Goal: Find specific page/section: Find specific page/section

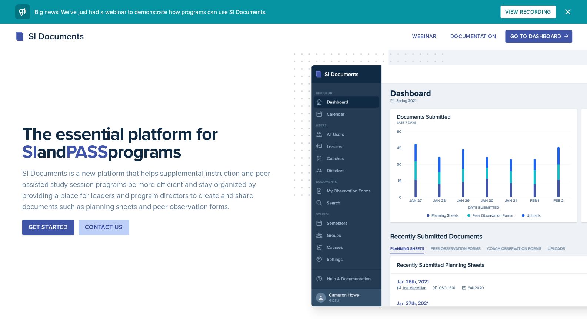
click at [535, 40] on button "Go to Dashboard" at bounding box center [538, 36] width 67 height 13
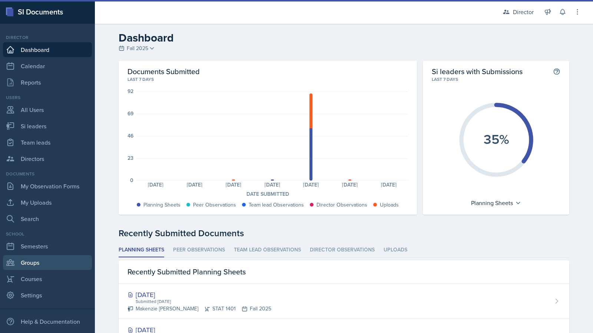
click at [63, 259] on link "Groups" at bounding box center [47, 262] width 89 height 15
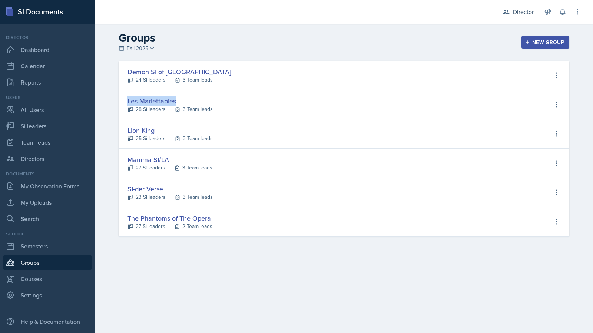
drag, startPoint x: 183, startPoint y: 100, endPoint x: 123, endPoint y: 105, distance: 59.8
click at [123, 105] on div "Les Mariettables 28 Si leaders 3 Team leads View Si leaders View Team leads Edi…" at bounding box center [344, 104] width 451 height 29
click at [138, 103] on div "Les Mariettables" at bounding box center [169, 101] width 85 height 10
click at [148, 99] on div "Les Mariettables" at bounding box center [169, 101] width 85 height 10
drag, startPoint x: 174, startPoint y: 101, endPoint x: 127, endPoint y: 105, distance: 47.6
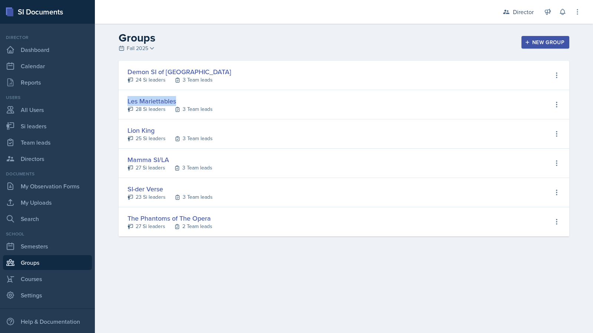
click at [127, 105] on div "Les Mariettables 28 Si leaders 3 Team leads View Si leaders View Team leads Edi…" at bounding box center [344, 104] width 451 height 29
copy div "Les Mariettables"
click at [184, 104] on div "Les Mariettables" at bounding box center [169, 101] width 85 height 10
click at [153, 112] on div "28 Si leaders" at bounding box center [151, 109] width 30 height 8
select select "2bed604d-1099-4043-b1bc-2365e8740244"
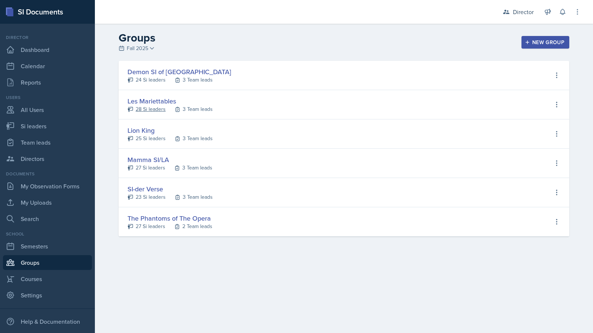
select select "06a1a81c-2636-47b9-86df-4ce809ccfa8f"
click at [203, 111] on div "3 Team leads" at bounding box center [198, 109] width 30 height 8
select select "2bed604d-1099-4043-b1bc-2365e8740244"
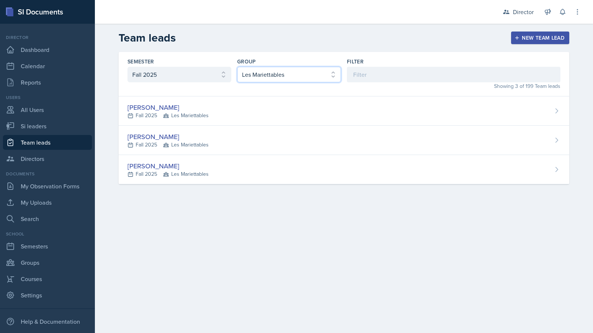
click at [268, 67] on select "All Les Mariettables Lion King Demon SI of Fleet Street Mamma SI/LA SI-der Vers…" at bounding box center [289, 75] width 104 height 16
select select "03df2469-1098-498a-a2e2-8023a988d861"
click at [237, 67] on select "All Les Mariettables Lion King Demon SI of Fleet Street Mamma SI/LA SI-der Vers…" at bounding box center [289, 75] width 104 height 16
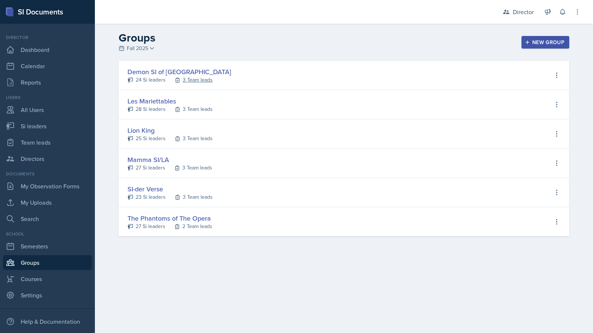
click at [185, 78] on div "3 Team leads" at bounding box center [198, 80] width 30 height 8
select select "2bed604d-1099-4043-b1bc-2365e8740244"
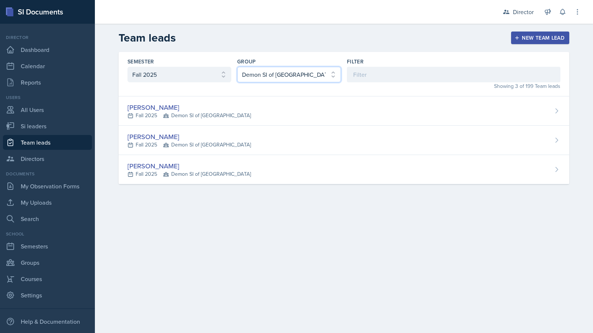
click at [265, 67] on select "All Les Mariettables Lion King Demon SI of Fleet Street Mamma SI/LA SI-der Vers…" at bounding box center [289, 75] width 104 height 16
click at [237, 67] on select "All Les Mariettables Lion King Demon SI of Fleet Street Mamma SI/LA SI-der Vers…" at bounding box center [289, 75] width 104 height 16
click at [304, 71] on select "All Les Mariettables Lion King Demon SI of Fleet Street Mamma SI/LA SI-der Vers…" at bounding box center [289, 75] width 104 height 16
click at [237, 67] on select "All Les Mariettables Lion King Demon SI of Fleet Street Mamma SI/LA SI-der Vers…" at bounding box center [289, 75] width 104 height 16
click at [268, 70] on select "All Les Mariettables Lion King Demon SI of Fleet Street Mamma SI/LA SI-der Vers…" at bounding box center [289, 75] width 104 height 16
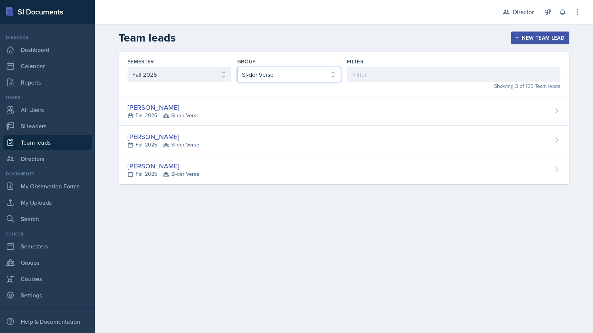
select select "8f83532f-1719-4fe6-95c5-07f4aad66979"
click at [237, 67] on select "All Les Mariettables Lion King Demon SI of Fleet Street Mamma SI/LA SI-der Vers…" at bounding box center [289, 75] width 104 height 16
